Goal: Find specific page/section: Find specific page/section

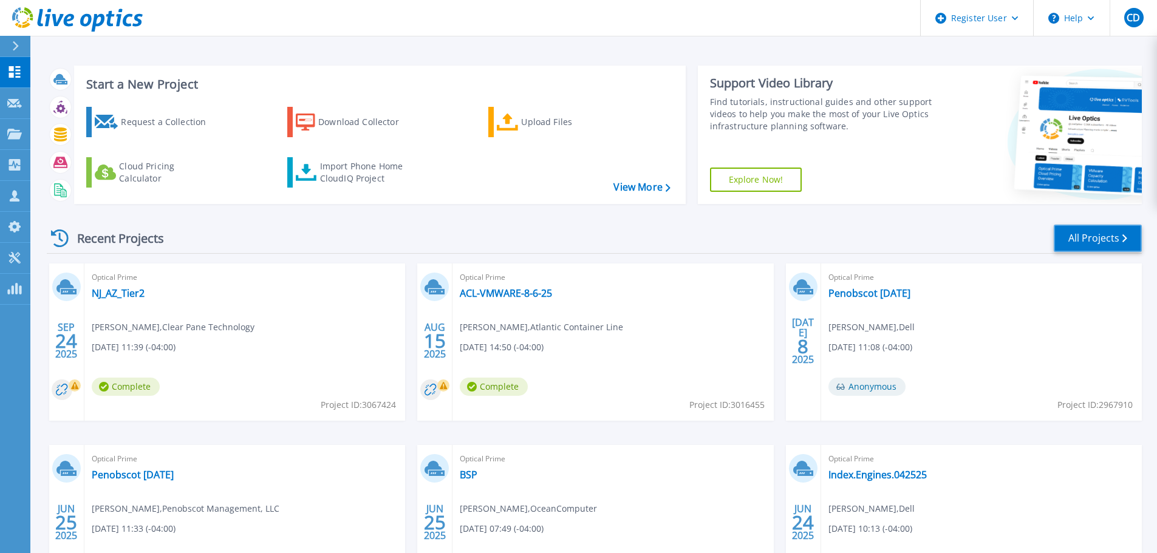
click at [1067, 237] on link "All Projects" at bounding box center [1097, 238] width 88 height 27
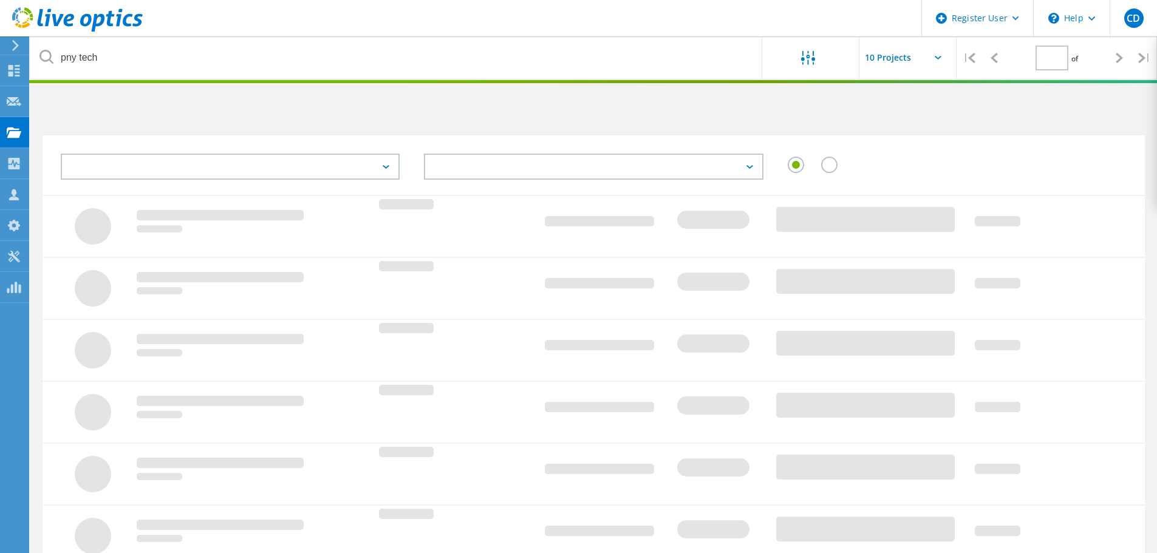
type input "1"
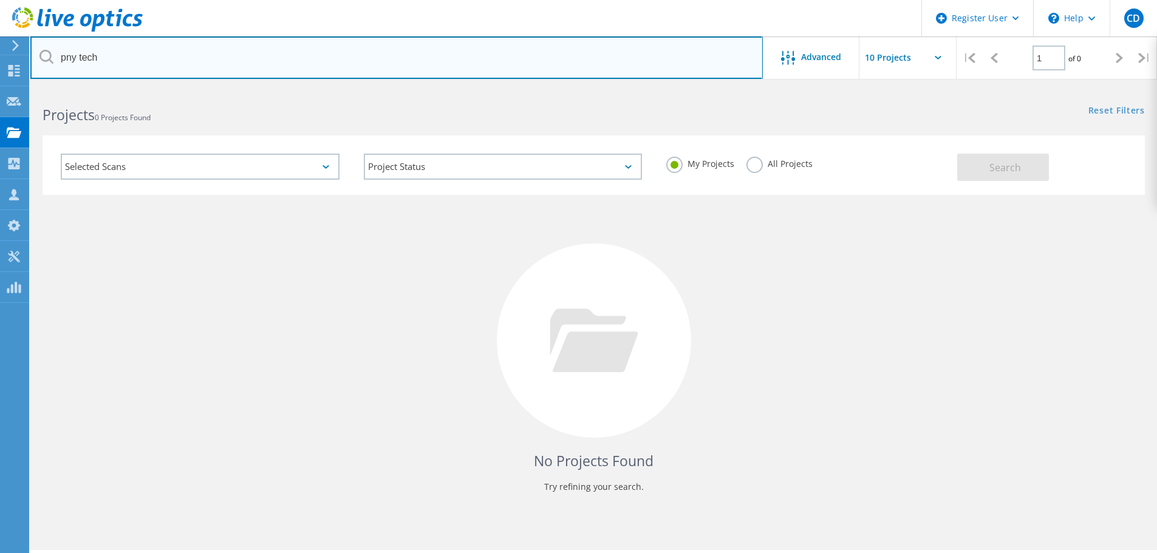
click at [226, 71] on input "pny tech" at bounding box center [396, 57] width 732 height 42
click at [256, 54] on input "pny tech" at bounding box center [396, 57] width 732 height 42
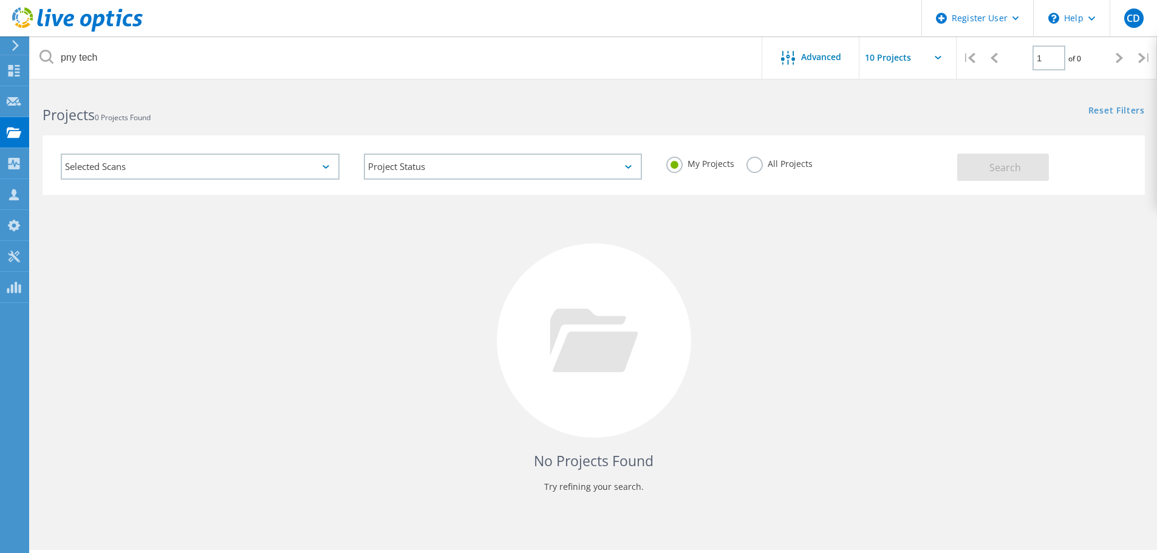
drag, startPoint x: 764, startPoint y: 172, endPoint x: 750, endPoint y: 165, distance: 16.0
click at [763, 172] on div "All Projects" at bounding box center [779, 166] width 66 height 18
click at [752, 163] on label "All Projects" at bounding box center [779, 163] width 66 height 12
click at [0, 0] on input "All Projects" at bounding box center [0, 0] width 0 height 0
click at [1015, 175] on button "Search" at bounding box center [1003, 167] width 92 height 27
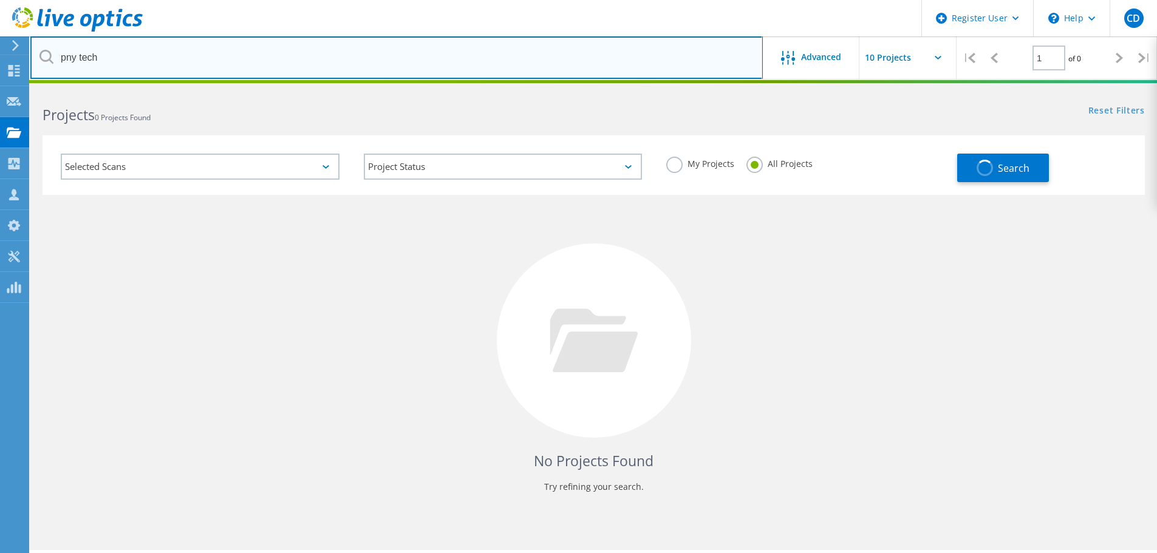
click at [311, 63] on input "pny tech" at bounding box center [396, 57] width 732 height 42
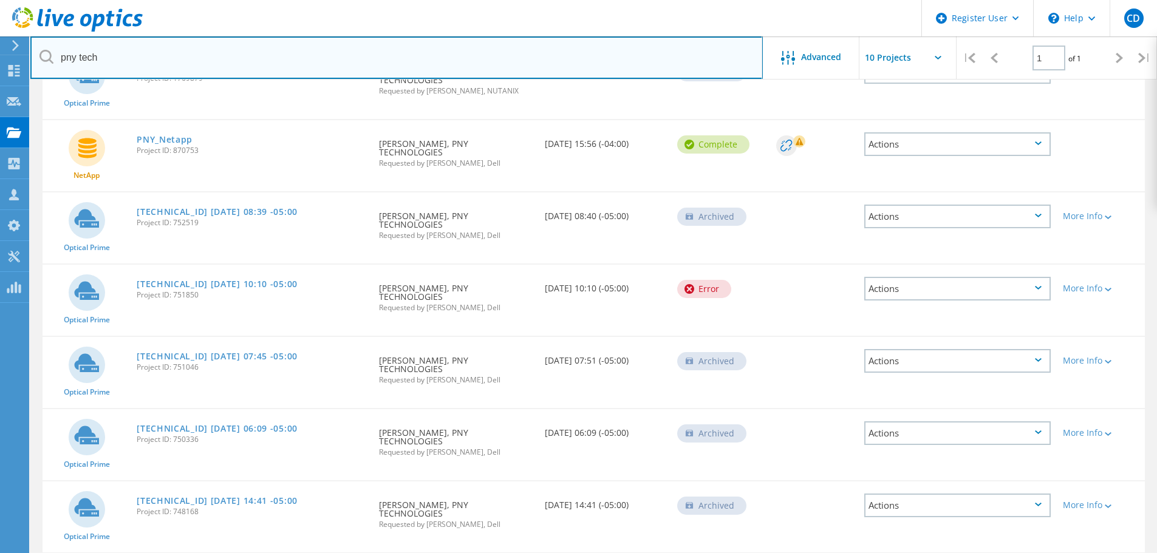
scroll to position [356, 0]
